Goal: Task Accomplishment & Management: Use online tool/utility

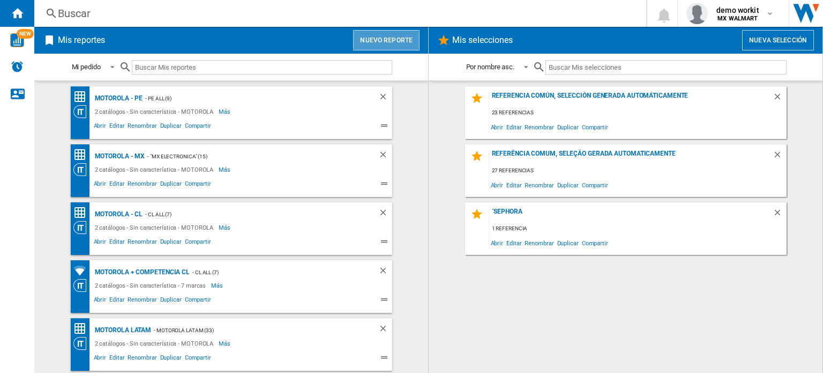
click at [388, 44] on button "Nuevo reporte" at bounding box center [386, 40] width 66 height 20
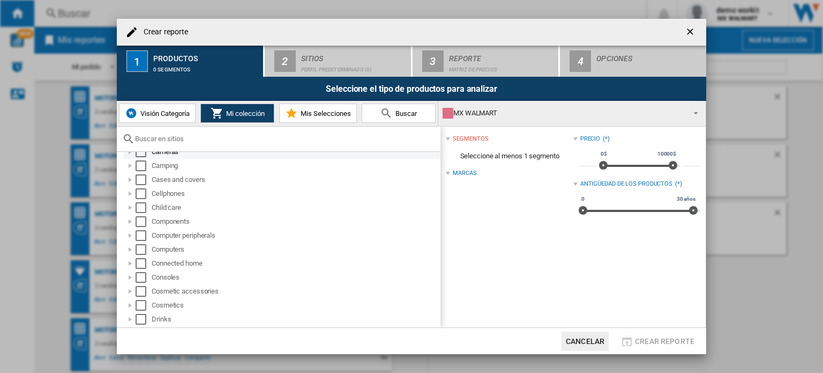
scroll to position [69, 0]
click at [688, 28] on ng-md-icon "getI18NText('BUTTONS.CLOSE_DIALOG')" at bounding box center [691, 32] width 13 height 13
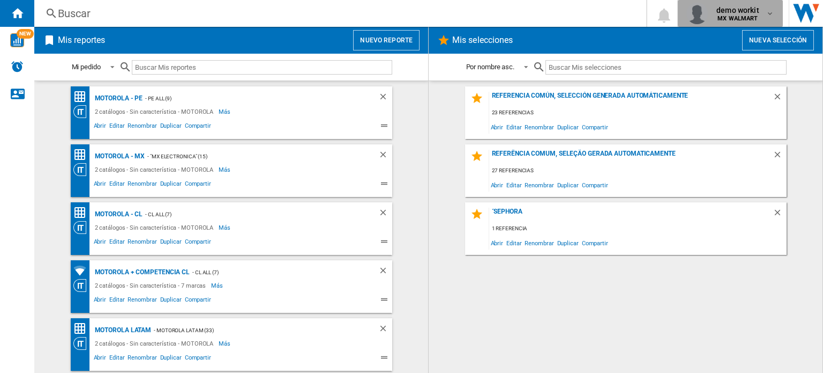
click at [744, 23] on div "demo workit MX WALMART" at bounding box center [731, 13] width 88 height 21
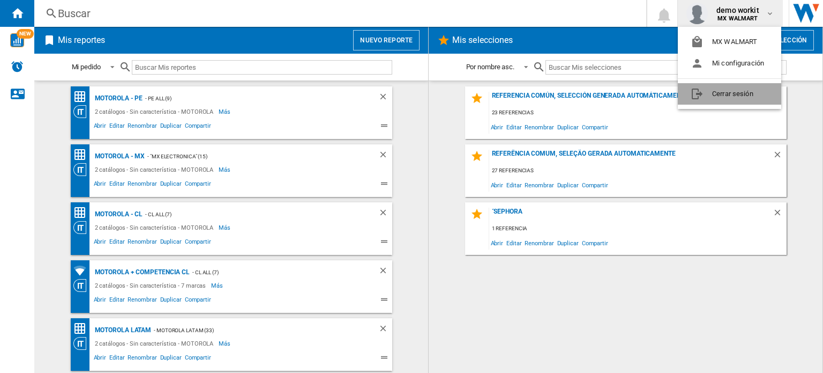
click at [738, 95] on button "Cerrar sesión" at bounding box center [729, 93] width 103 height 21
